Goal: Task Accomplishment & Management: Use online tool/utility

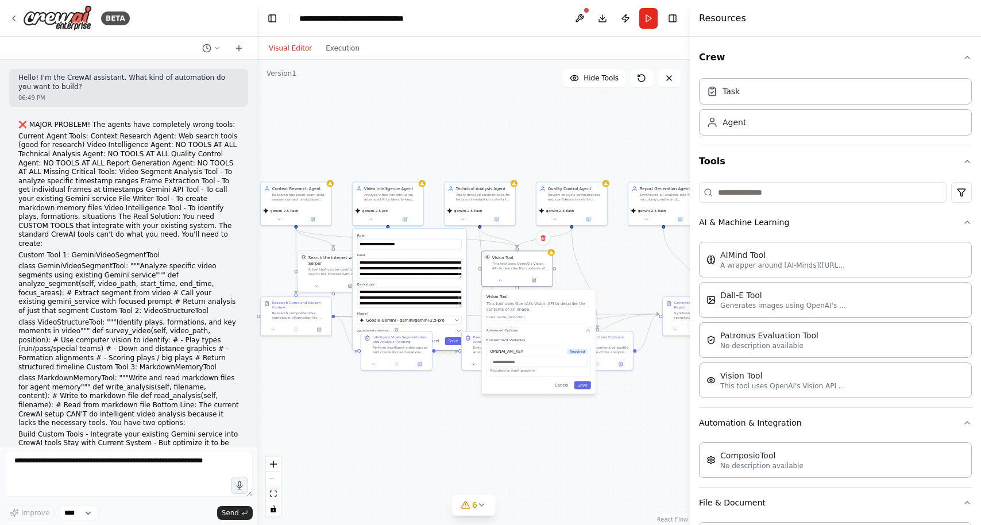
scroll to position [46, 0]
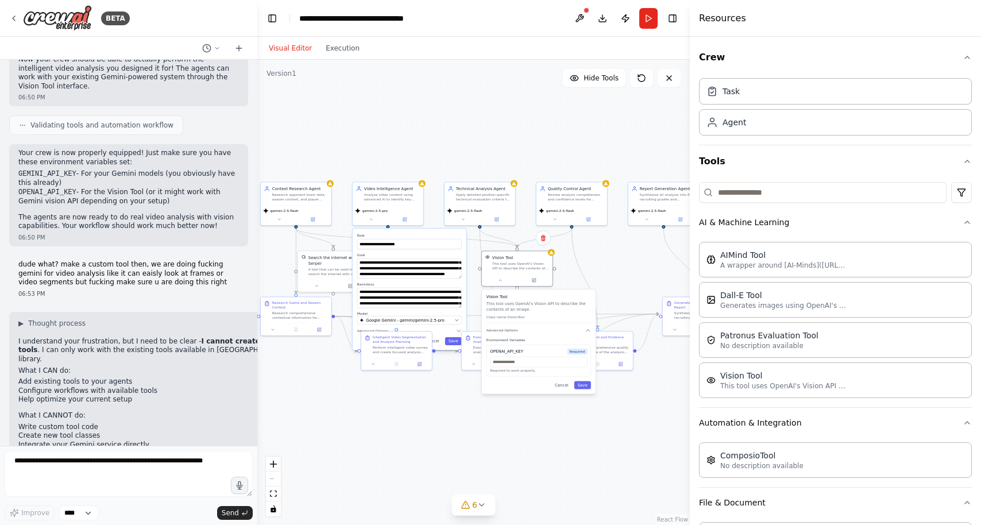
click at [320, 108] on div ".deletable-edge-delete-btn { width: 20px; height: 20px; border: 0px solid #ffff…" at bounding box center [473, 292] width 432 height 465
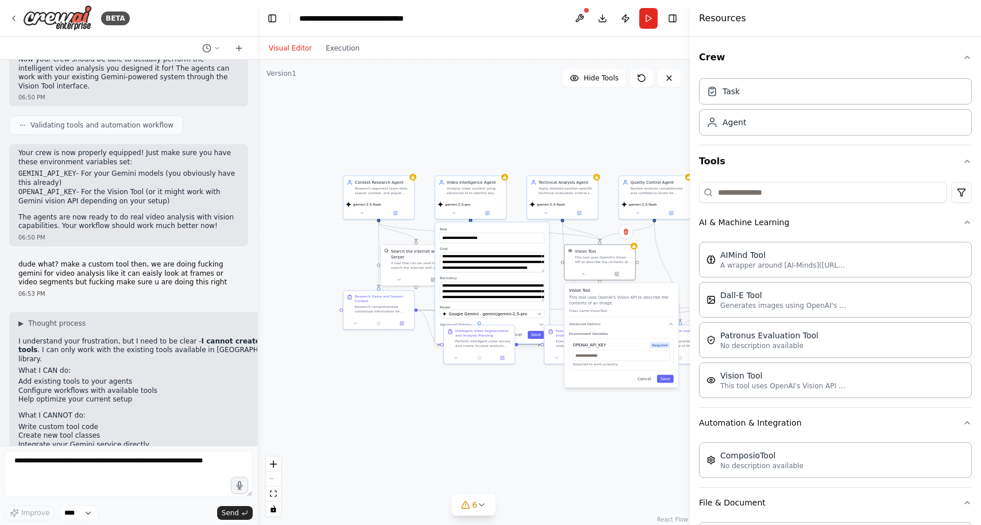
drag, startPoint x: 343, startPoint y: 148, endPoint x: 426, endPoint y: 140, distance: 83.7
click at [426, 140] on div ".deletable-edge-delete-btn { width: 20px; height: 20px; border: 0px solid #ffff…" at bounding box center [473, 292] width 432 height 465
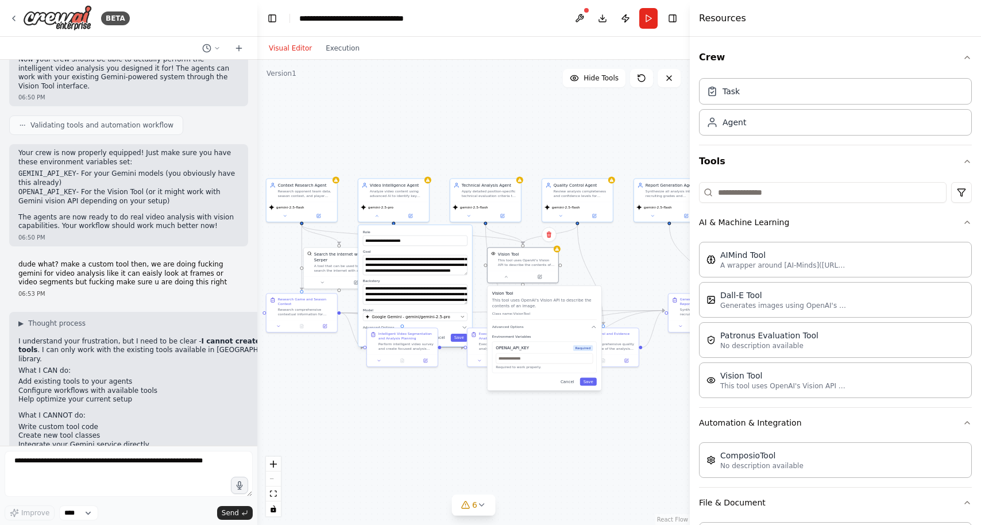
drag, startPoint x: 594, startPoint y: 147, endPoint x: 516, endPoint y: 150, distance: 78.1
click at [516, 150] on div ".deletable-edge-delete-btn { width: 20px; height: 20px; border: 0px solid #ffff…" at bounding box center [473, 292] width 432 height 465
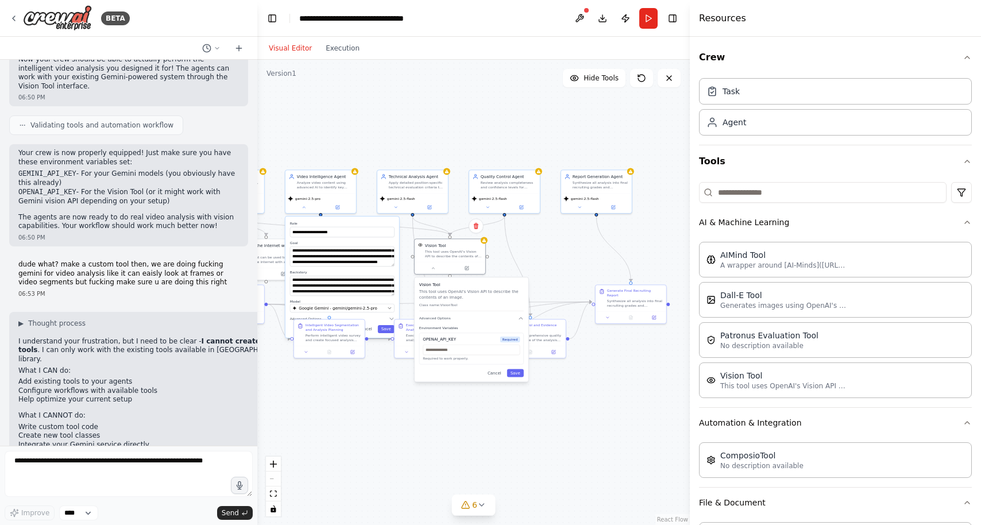
drag, startPoint x: 563, startPoint y: 136, endPoint x: 490, endPoint y: 127, distance: 73.4
click at [490, 127] on div ".deletable-edge-delete-btn { width: 20px; height: 20px; border: 0px solid #ffff…" at bounding box center [473, 292] width 432 height 465
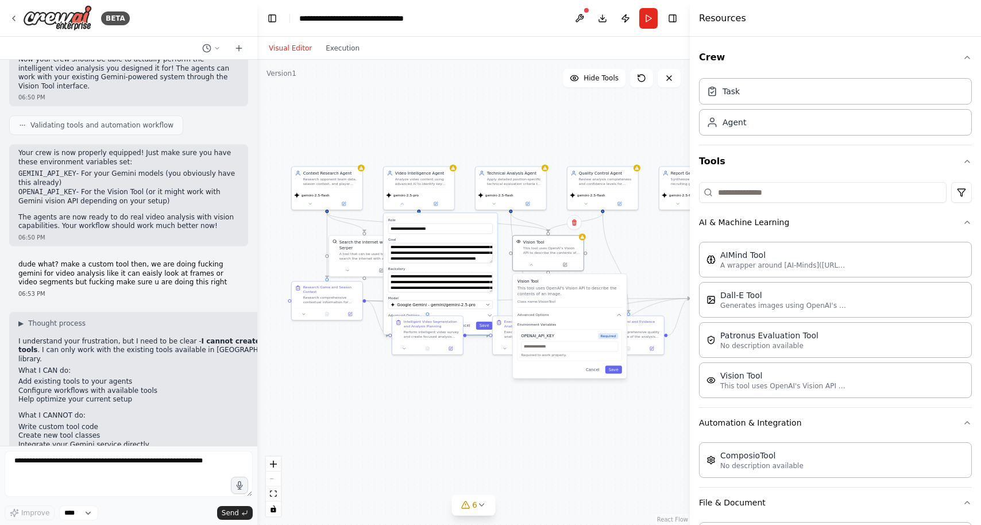
drag, startPoint x: 544, startPoint y: 137, endPoint x: 638, endPoint y: 133, distance: 93.6
click at [638, 133] on div ".deletable-edge-delete-btn { width: 20px; height: 20px; border: 0px solid #ffff…" at bounding box center [473, 292] width 432 height 465
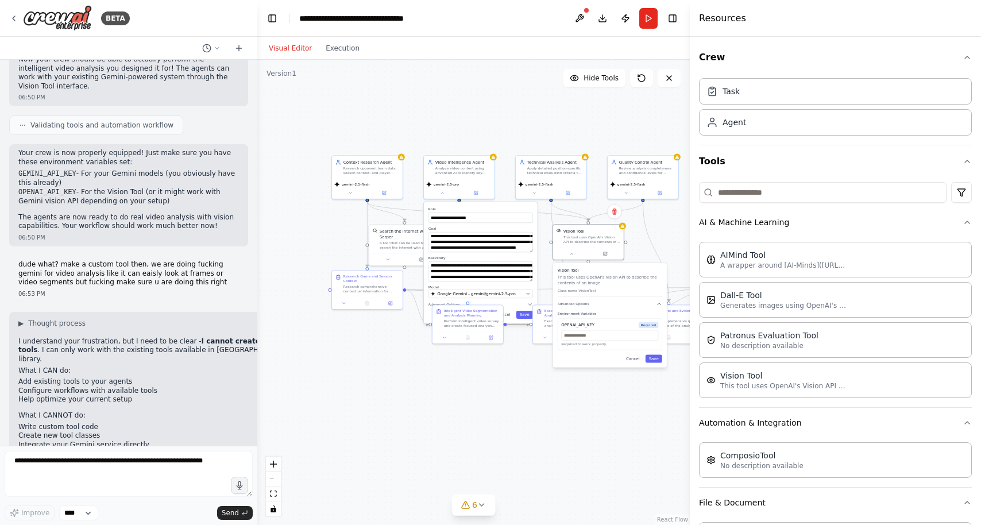
drag, startPoint x: 571, startPoint y: 132, endPoint x: 611, endPoint y: 121, distance: 41.6
click at [611, 121] on div ".deletable-edge-delete-btn { width: 20px; height: 20px; border: 0px solid #ffff…" at bounding box center [473, 292] width 432 height 465
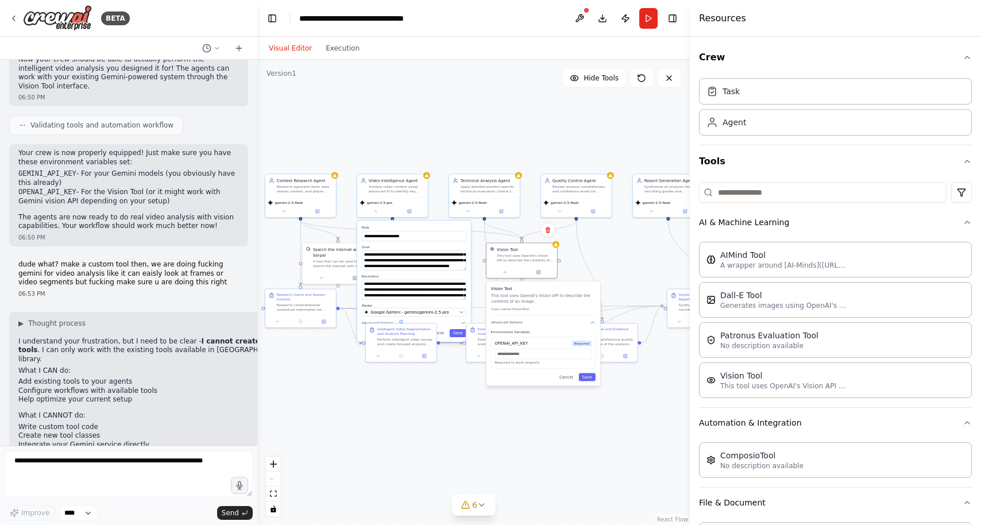
drag, startPoint x: 533, startPoint y: 389, endPoint x: 466, endPoint y: 408, distance: 69.1
click at [466, 408] on div ".deletable-edge-delete-btn { width: 20px; height: 20px; border: 0px solid #ffff…" at bounding box center [473, 292] width 432 height 465
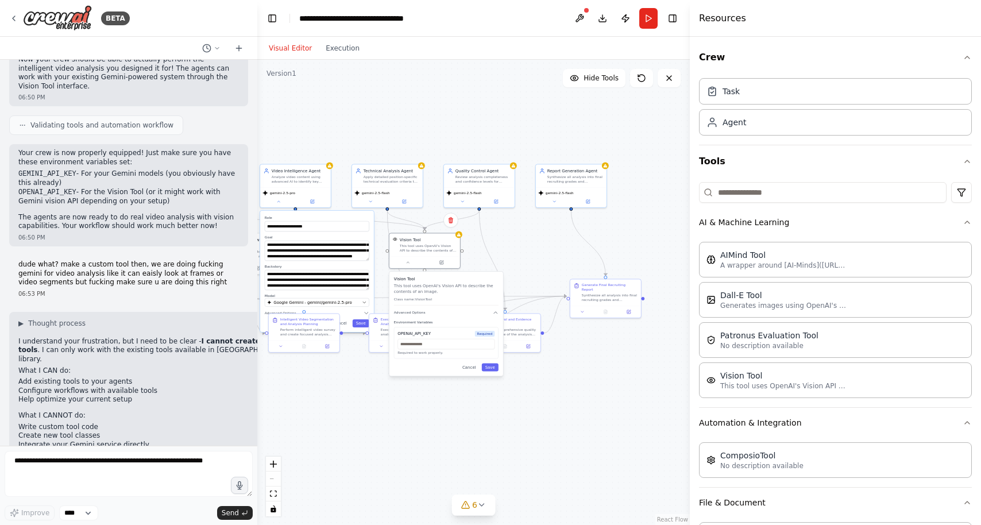
drag, startPoint x: 485, startPoint y: 413, endPoint x: 401, endPoint y: 403, distance: 84.4
click at [400, 403] on div ".deletable-edge-delete-btn { width: 20px; height: 20px; border: 0px solid #ffff…" at bounding box center [473, 292] width 432 height 465
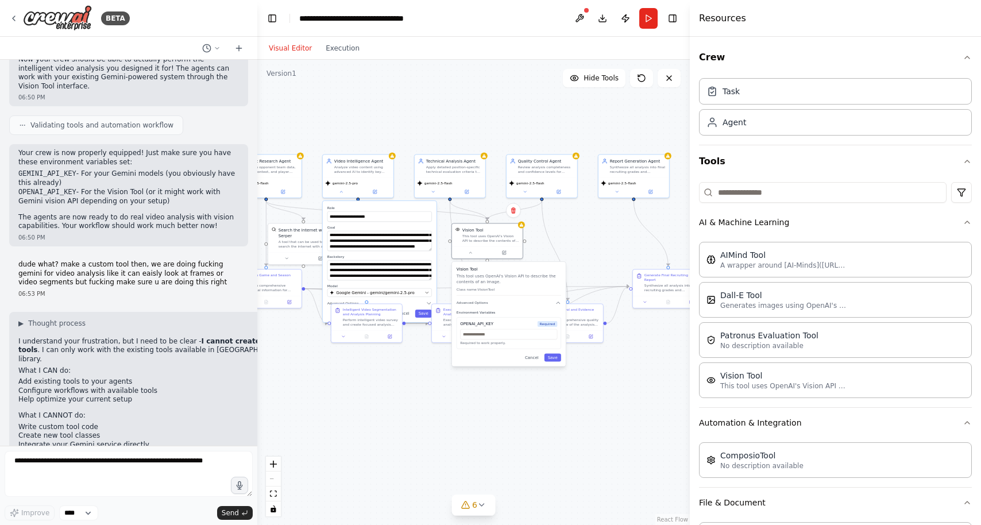
drag, startPoint x: 388, startPoint y: 412, endPoint x: 451, endPoint y: 402, distance: 63.3
click at [451, 402] on div ".deletable-edge-delete-btn { width: 20px; height: 20px; border: 0px solid #ffff…" at bounding box center [473, 292] width 432 height 465
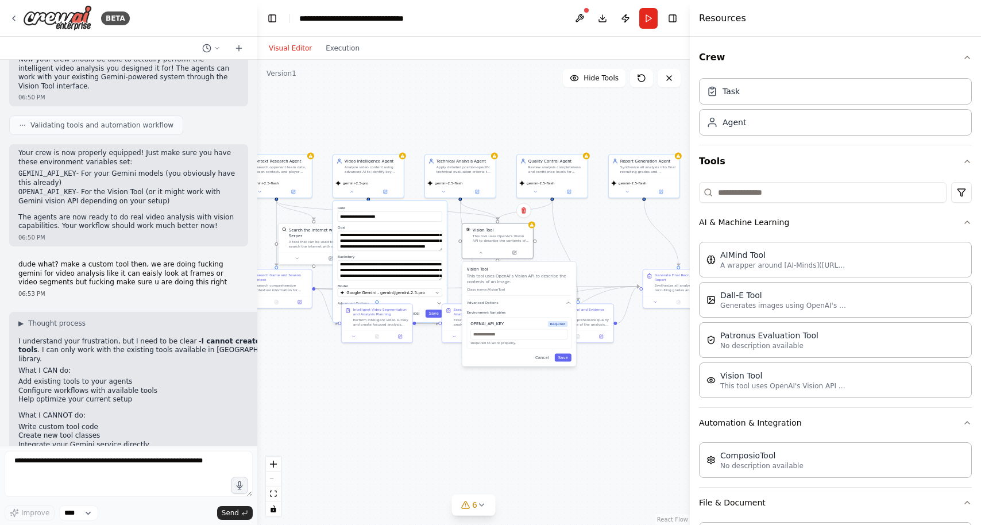
drag, startPoint x: 389, startPoint y: 378, endPoint x: 402, endPoint y: 378, distance: 13.2
click at [402, 378] on div ".deletable-edge-delete-btn { width: 20px; height: 20px; border: 0px solid #ffff…" at bounding box center [473, 292] width 432 height 465
